Goal: Information Seeking & Learning: Learn about a topic

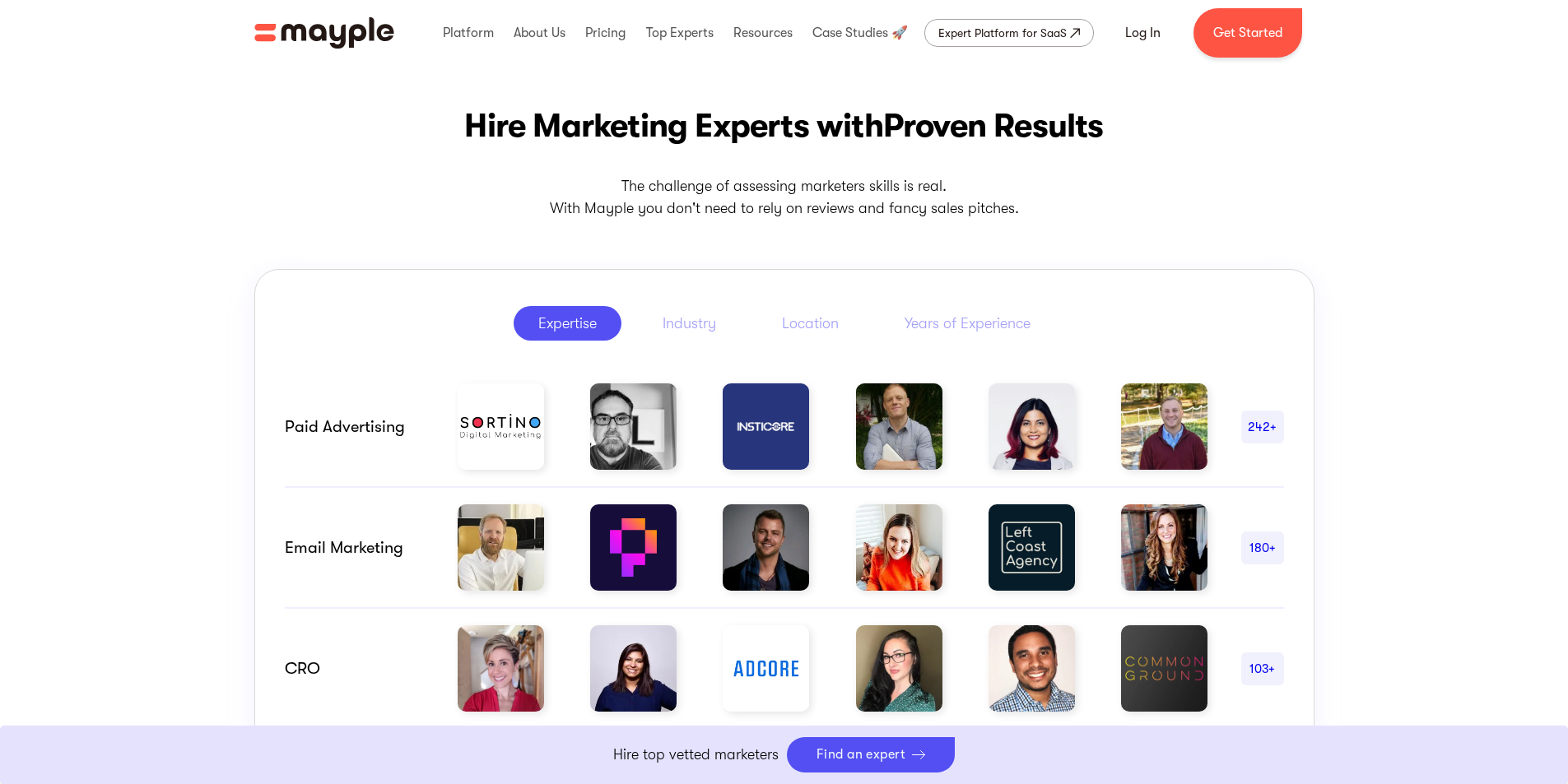
scroll to position [412, 0]
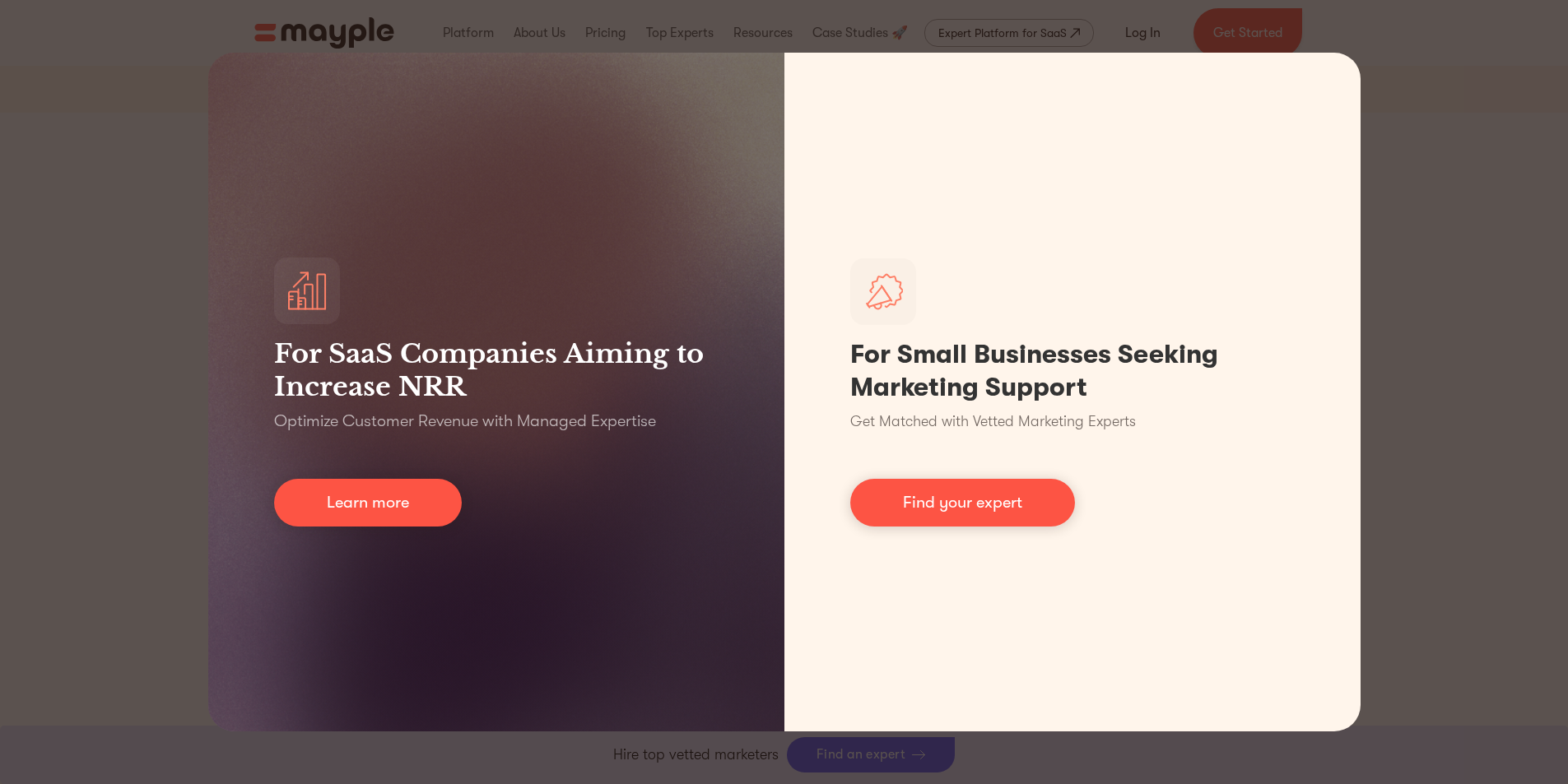
click at [1453, 104] on div "For SaaS Companies Aiming to Increase NRR Optimize Customer Revenue with Manage…" at bounding box center [784, 392] width 1568 height 784
click at [1432, 149] on div "For SaaS Companies Aiming to Increase NRR Optimize Customer Revenue with Manage…" at bounding box center [784, 392] width 1568 height 784
click at [1530, 139] on div "For SaaS Companies Aiming to Increase NRR Optimize Customer Revenue with Manage…" at bounding box center [784, 392] width 1568 height 784
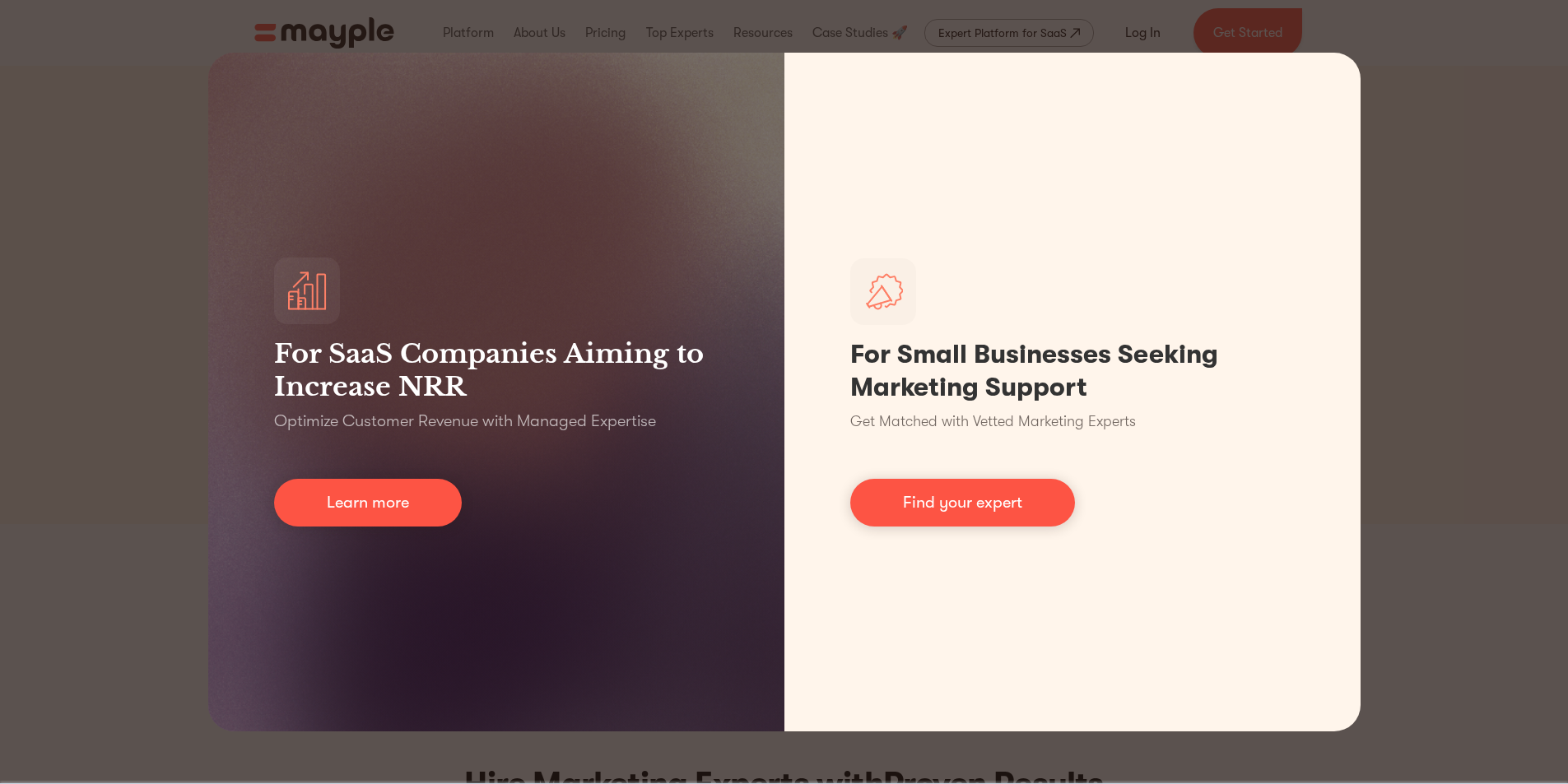
click at [1428, 86] on div "For SaaS Companies Aiming to Increase NRR Optimize Customer Revenue with Manage…" at bounding box center [784, 392] width 1568 height 784
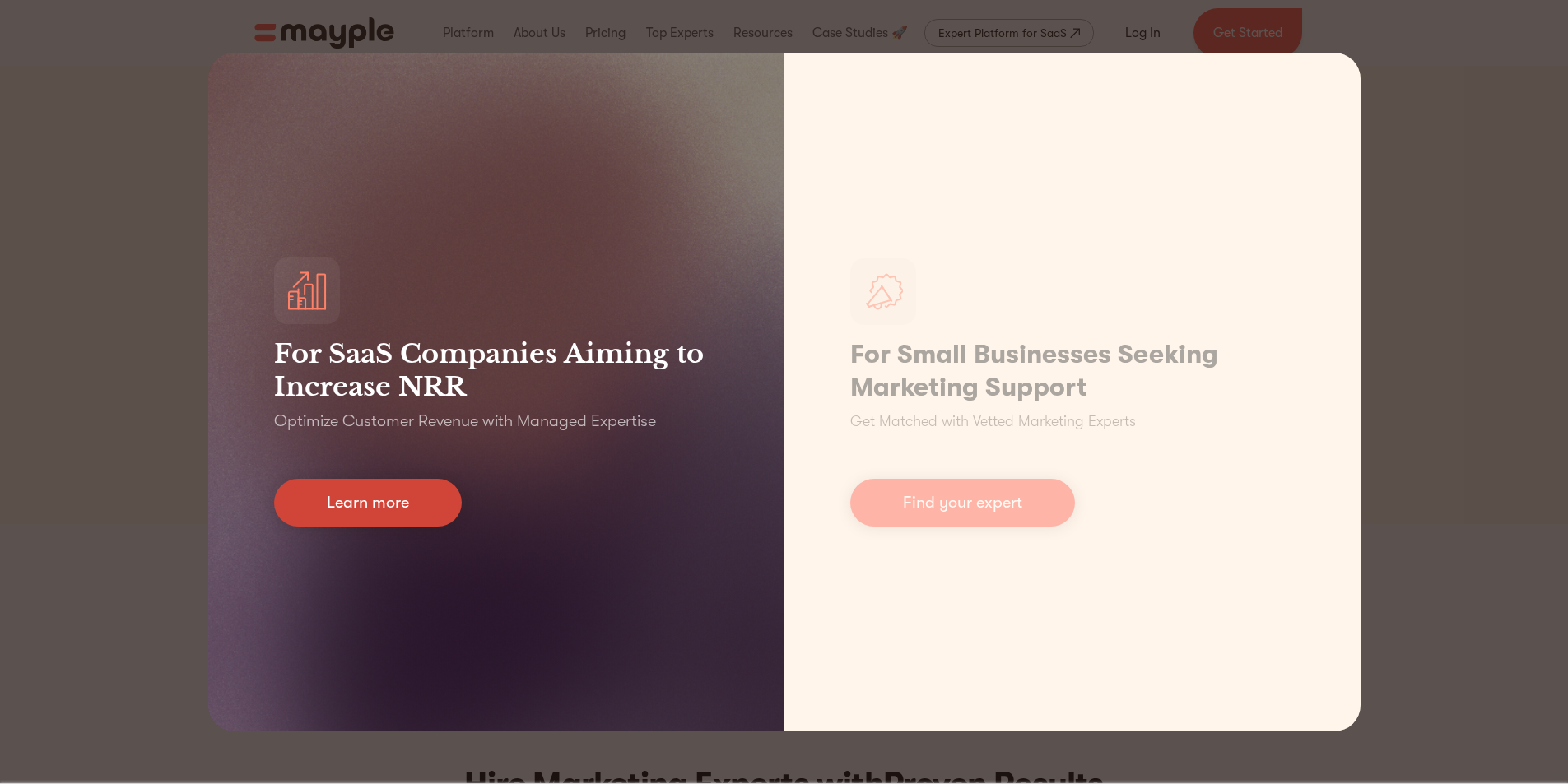
click at [306, 504] on link "Learn more" at bounding box center [367, 503] width 188 height 48
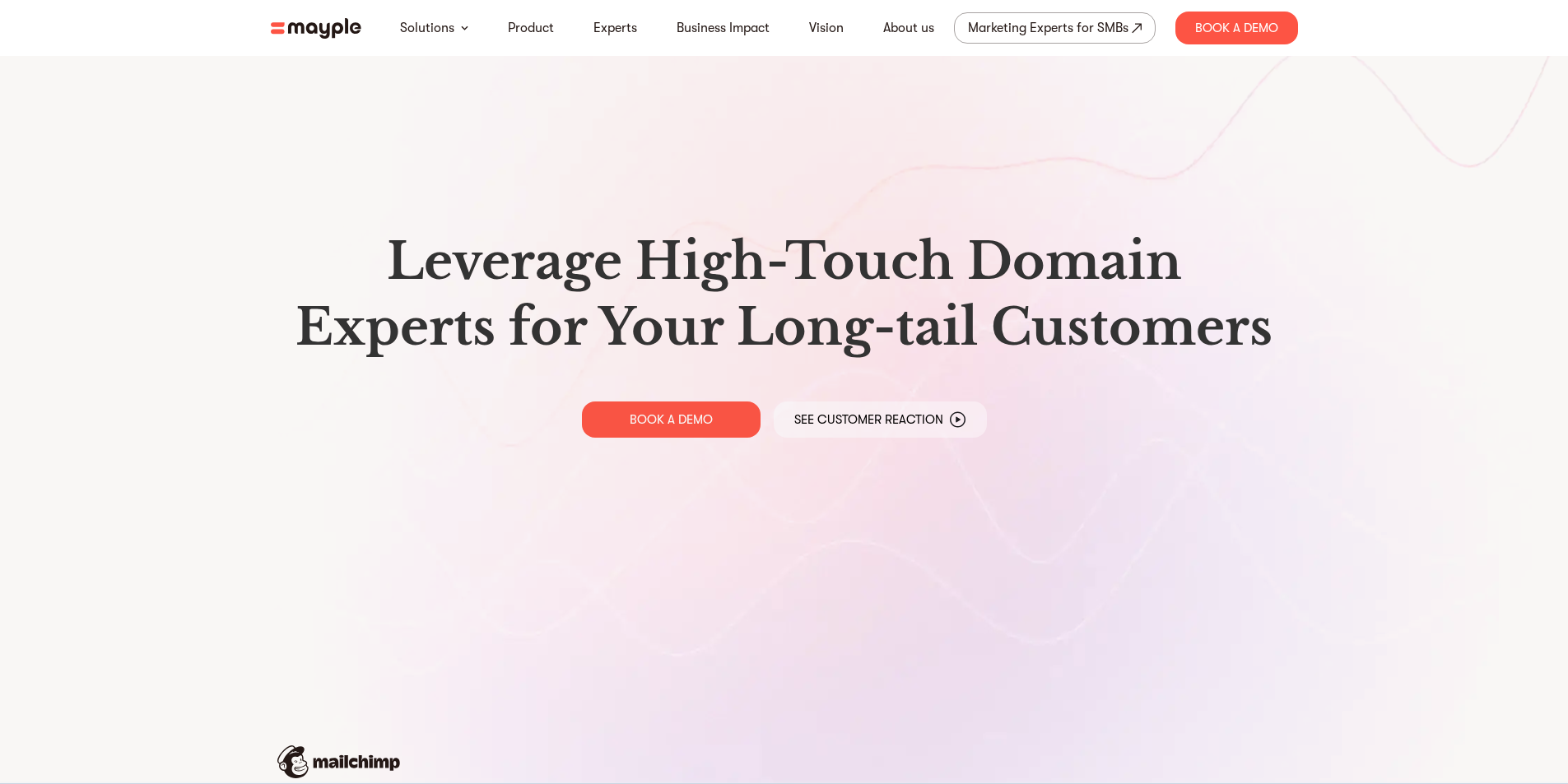
click at [773, 354] on h1 "Leverage High-Touch Domain Experts for Your Long-tail Customers" at bounding box center [784, 295] width 1001 height 131
click at [770, 374] on div "Leverage High-Touch Domain Experts for Your Long-tail Customers BOOK A DEMO See…" at bounding box center [784, 333] width 1054 height 666
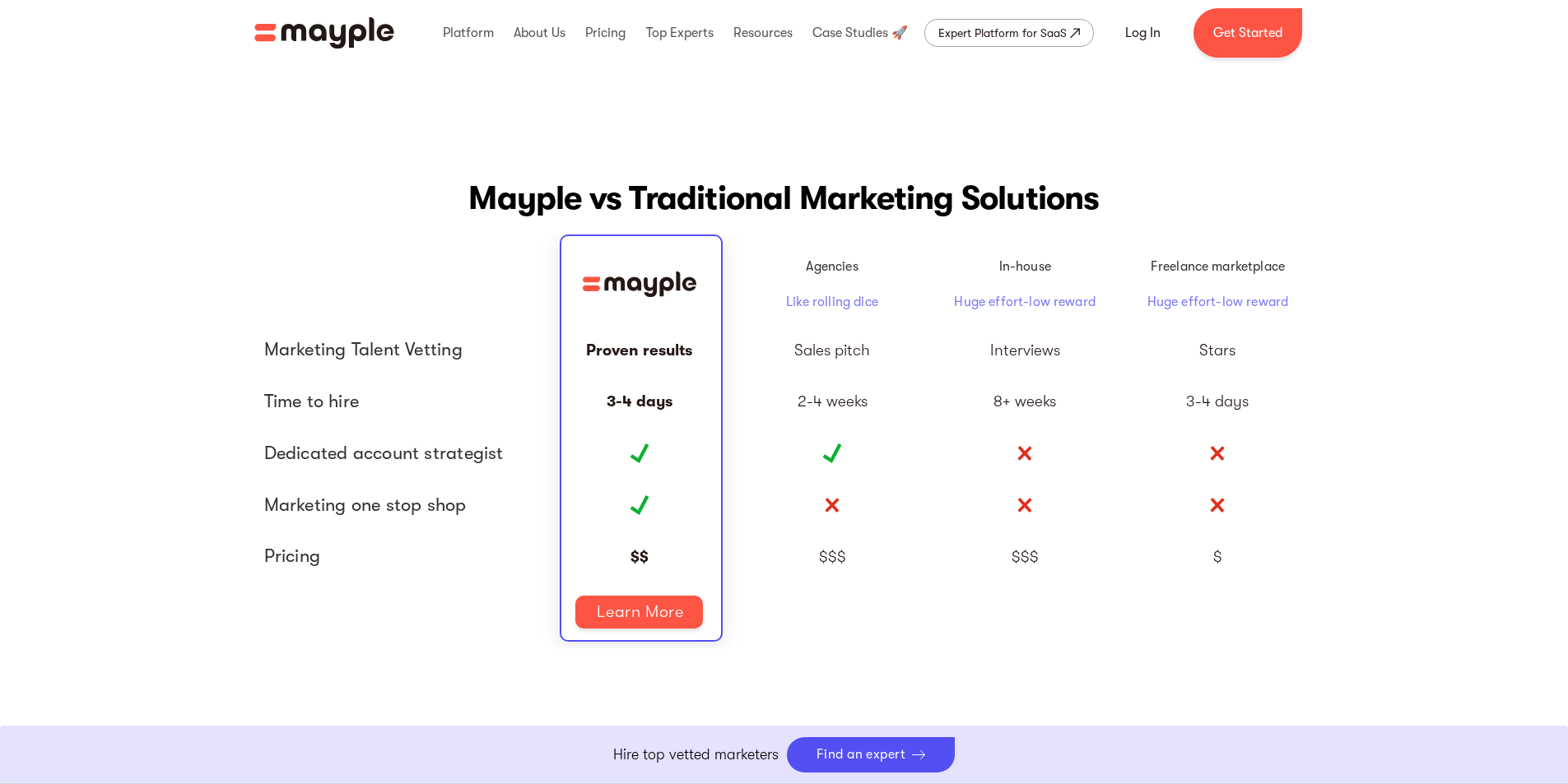
scroll to position [3620, 0]
